Goal: Answer question/provide support: Share knowledge or assist other users

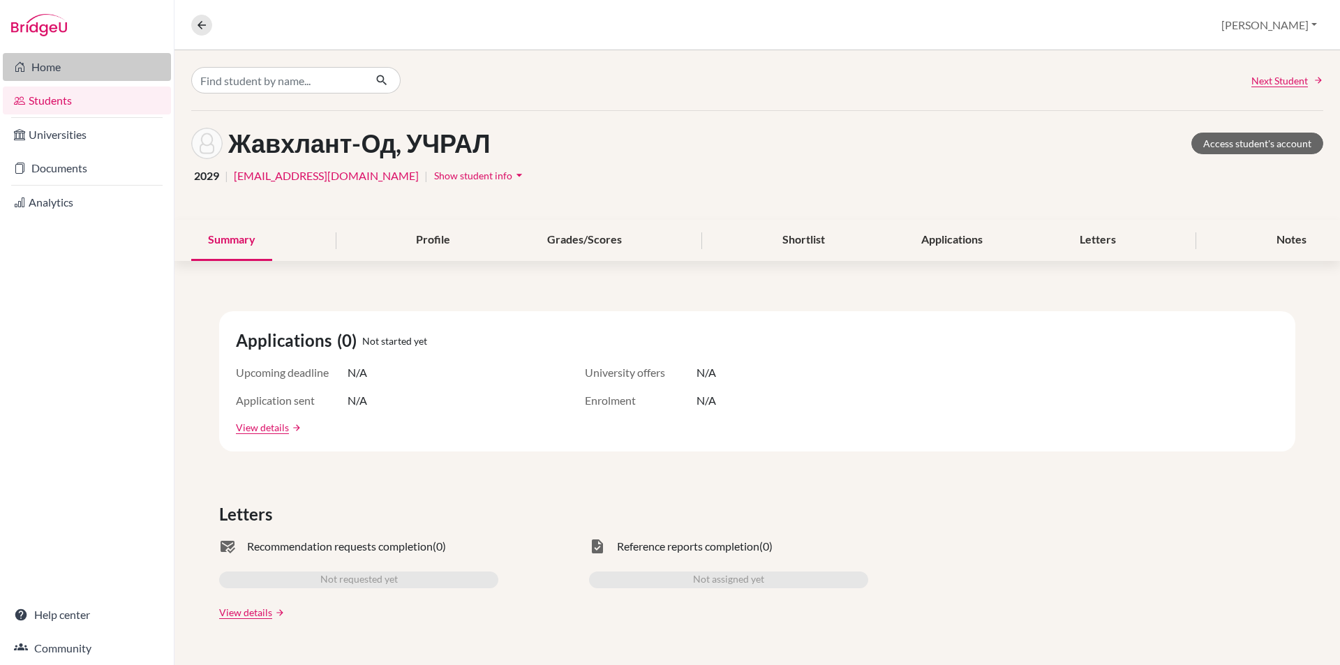
click at [105, 66] on link "Home" at bounding box center [87, 67] width 168 height 28
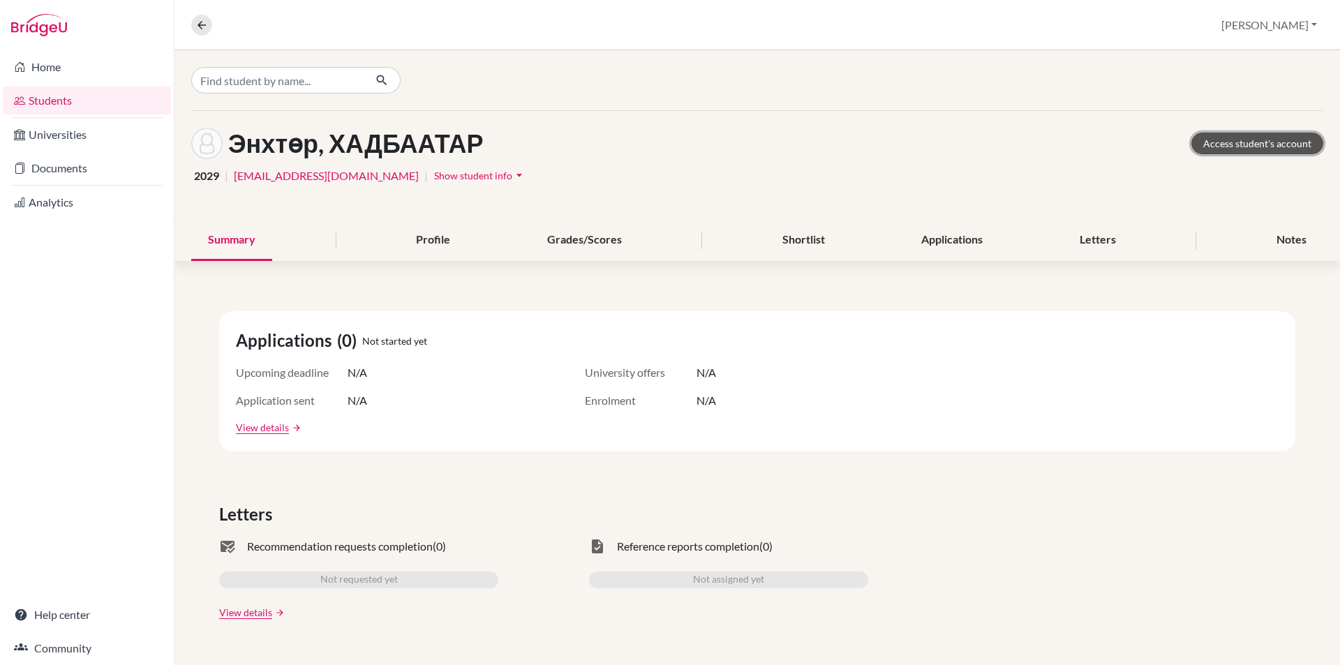
click at [1194, 145] on link "Access student's account" at bounding box center [1257, 144] width 132 height 22
click at [1191, 137] on link "Access student's account" at bounding box center [1257, 144] width 132 height 22
click at [1234, 149] on link "Access student's account" at bounding box center [1257, 144] width 132 height 22
click at [87, 73] on link "Home" at bounding box center [87, 67] width 168 height 28
click at [56, 94] on link "Students" at bounding box center [87, 101] width 168 height 28
